Goal: Information Seeking & Learning: Learn about a topic

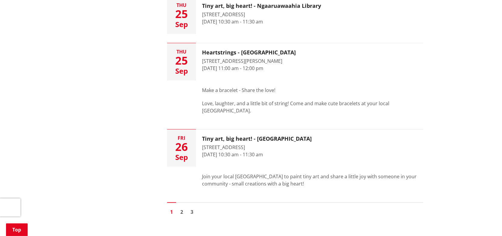
scroll to position [992, 0]
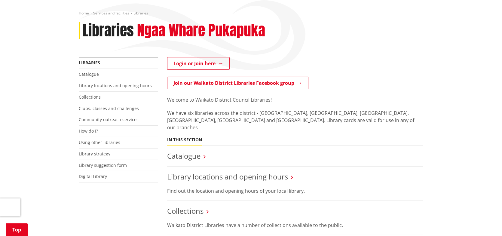
scroll to position [60, 0]
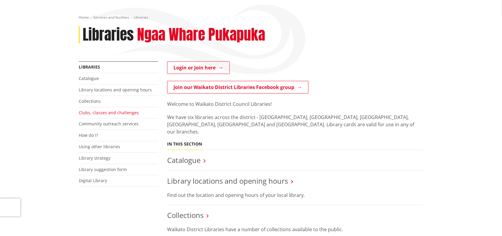
click at [90, 112] on link "Clubs, classes and challenges" at bounding box center [109, 113] width 60 height 6
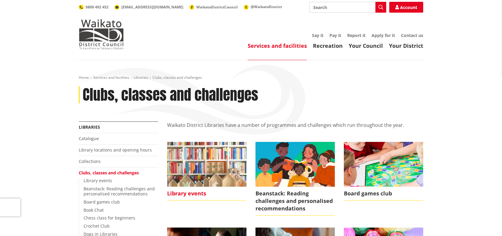
click at [195, 166] on img at bounding box center [206, 164] width 79 height 44
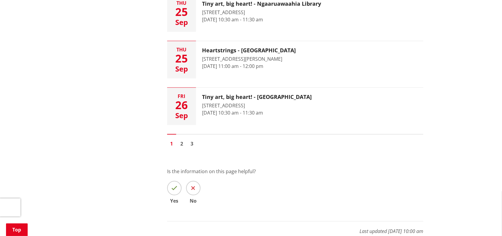
scroll to position [962, 0]
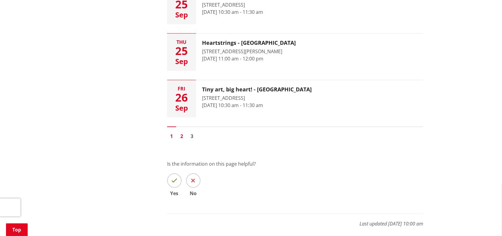
click at [183, 135] on link "2" at bounding box center [181, 136] width 9 height 9
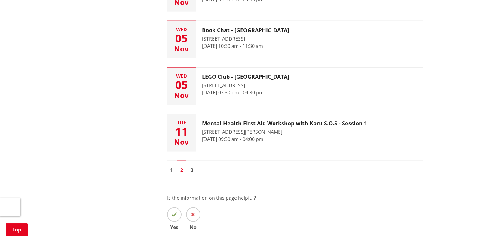
scroll to position [1022, 0]
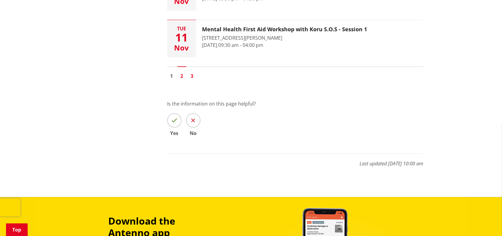
click at [195, 77] on link "3" at bounding box center [192, 76] width 9 height 9
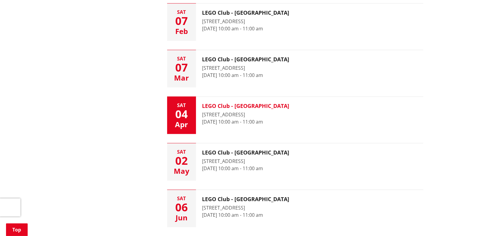
scroll to position [842, 0]
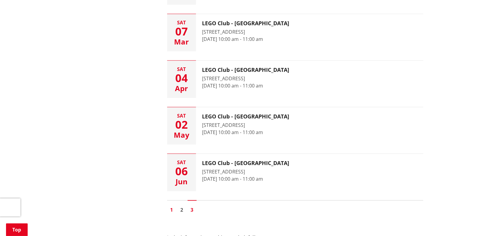
click at [172, 210] on link "1" at bounding box center [171, 209] width 9 height 9
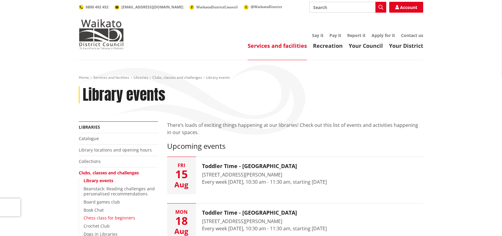
click at [121, 215] on link "Chess class for beginners" at bounding box center [110, 218] width 52 height 6
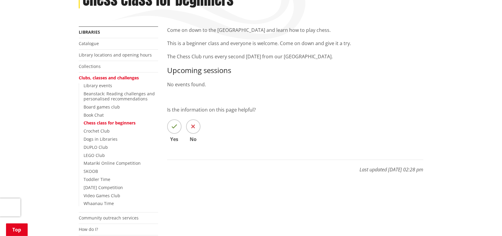
scroll to position [60, 0]
